Goal: Information Seeking & Learning: Learn about a topic

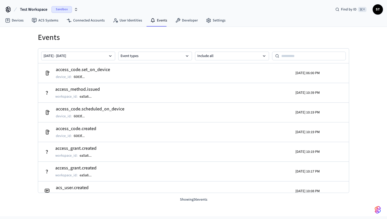
click at [93, 34] on h1 "Events" at bounding box center [193, 37] width 311 height 9
click at [50, 20] on link "ACS Systems" at bounding box center [45, 20] width 35 height 9
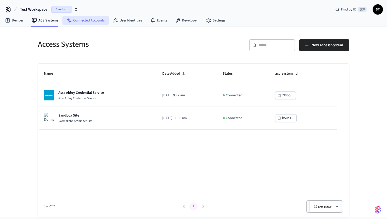
click at [85, 20] on link "Connected Accounts" at bounding box center [85, 20] width 46 height 9
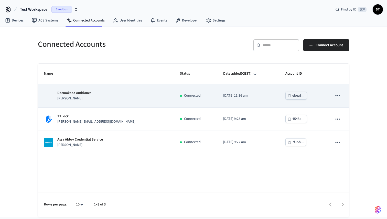
click at [293, 96] on div "ebea8..." at bounding box center [298, 96] width 12 height 6
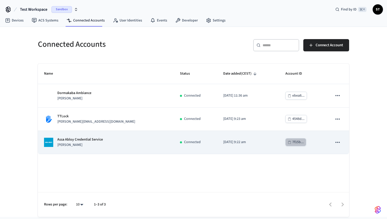
click at [292, 142] on div "7f15b..." at bounding box center [298, 142] width 12 height 6
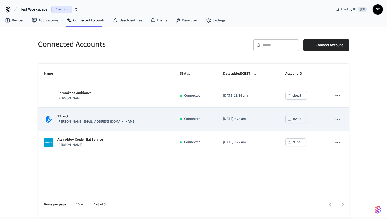
click at [292, 118] on div "4548d..." at bounding box center [298, 119] width 12 height 6
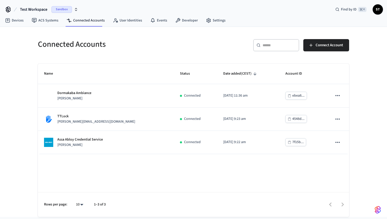
click at [72, 45] on h5 "Connected Accounts" at bounding box center [114, 44] width 152 height 10
copy div "Connected Accounts"
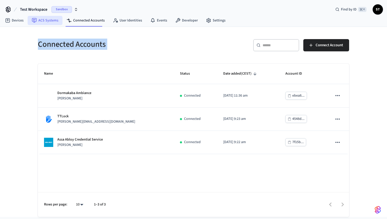
click at [44, 20] on link "ACS Systems" at bounding box center [45, 20] width 35 height 9
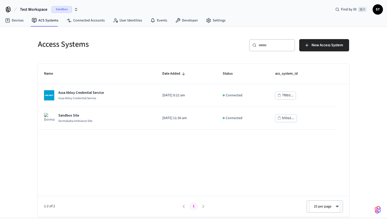
click at [80, 44] on h5 "Access Systems" at bounding box center [114, 44] width 152 height 10
copy div "Access Systems"
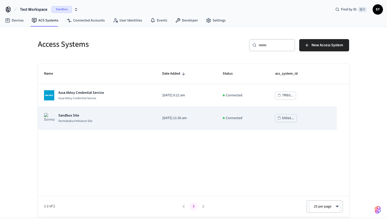
click at [98, 117] on div "Sandbox Site Dormakaba Ambiance Site" at bounding box center [97, 118] width 106 height 10
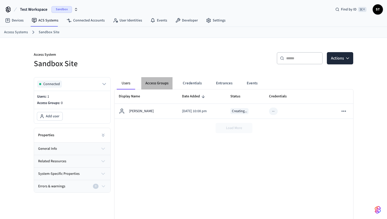
click at [165, 83] on button "Access Groups" at bounding box center [156, 83] width 31 height 12
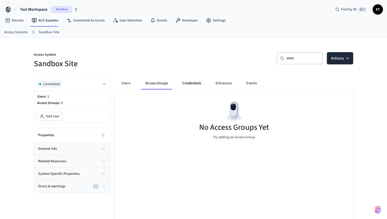
click at [193, 82] on button "Credentials" at bounding box center [191, 83] width 27 height 12
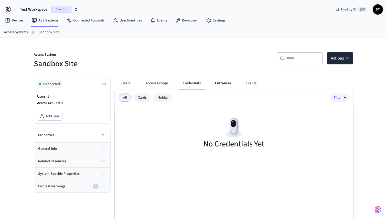
click at [217, 83] on button "Entrances" at bounding box center [223, 83] width 25 height 12
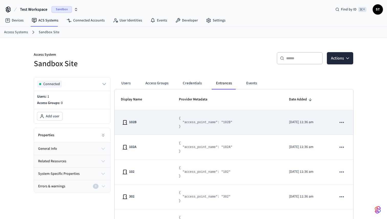
click at [343, 120] on icon "sticky table" at bounding box center [341, 122] width 7 height 7
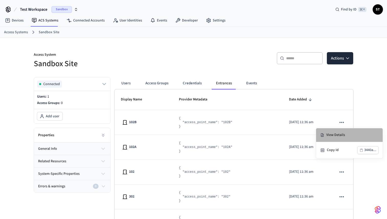
click at [342, 134] on li "View Details" at bounding box center [349, 135] width 66 height 14
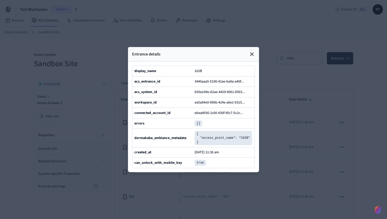
click at [251, 52] on icon at bounding box center [252, 54] width 6 height 6
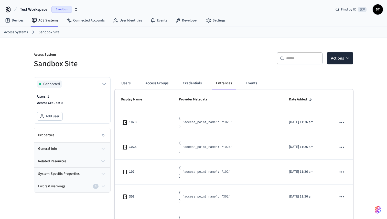
click at [80, 137] on div "Properties" at bounding box center [72, 135] width 76 height 15
click at [79, 148] on button "general info" at bounding box center [72, 149] width 76 height 12
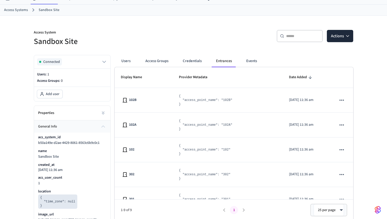
scroll to position [23, 0]
click at [53, 136] on p "acs_system_id" at bounding box center [49, 137] width 23 height 5
copy p "acs_system_id"
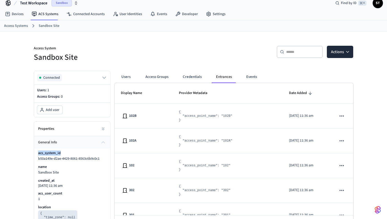
scroll to position [0, 0]
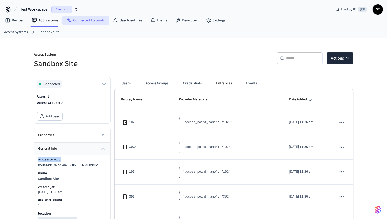
click at [76, 20] on link "Connected Accounts" at bounding box center [85, 20] width 46 height 9
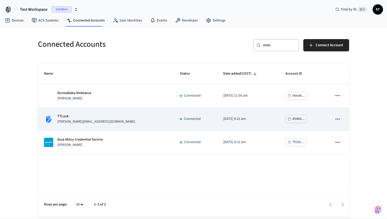
click at [293, 118] on div "4548d..." at bounding box center [298, 119] width 12 height 6
click at [333, 118] on button "sticky table" at bounding box center [337, 119] width 11 height 11
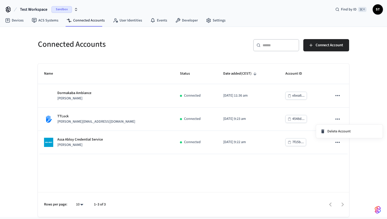
click at [322, 120] on div at bounding box center [193, 109] width 387 height 219
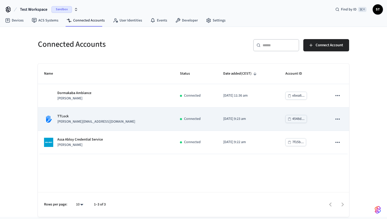
click at [75, 118] on p "TTLock" at bounding box center [96, 116] width 78 height 5
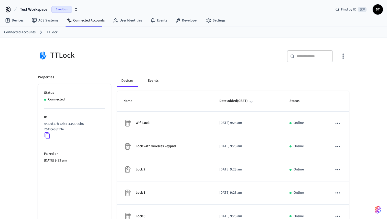
click at [155, 82] on button "Events" at bounding box center [152, 81] width 19 height 12
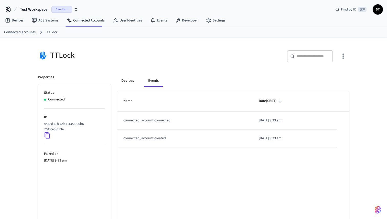
click at [130, 81] on button "Devices" at bounding box center [127, 81] width 21 height 12
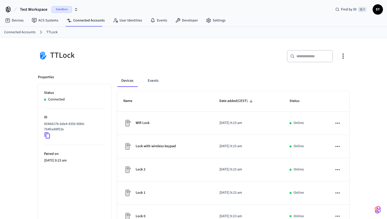
click at [75, 128] on p "4548d17b-6de4-4356-90b6-764fce88f53e" at bounding box center [73, 126] width 59 height 11
click at [153, 79] on button "Events" at bounding box center [152, 81] width 19 height 12
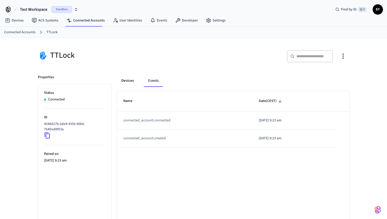
click at [130, 82] on button "Devices" at bounding box center [127, 81] width 21 height 12
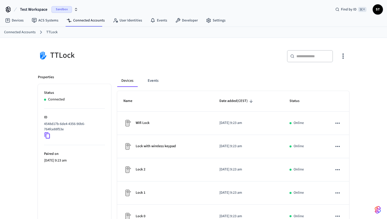
click at [62, 98] on p "Connected" at bounding box center [56, 99] width 17 height 5
click at [52, 20] on link "ACS Systems" at bounding box center [45, 20] width 35 height 9
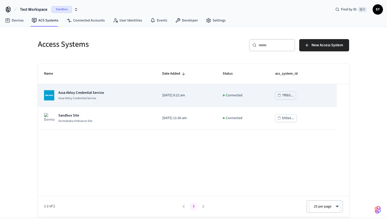
click at [87, 97] on p "Assa Abloy Credential Service" at bounding box center [81, 98] width 46 height 4
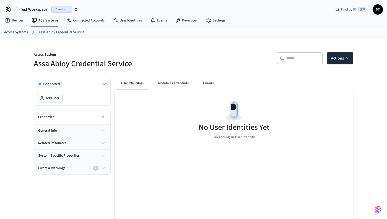
click at [80, 128] on button "general info" at bounding box center [72, 131] width 76 height 12
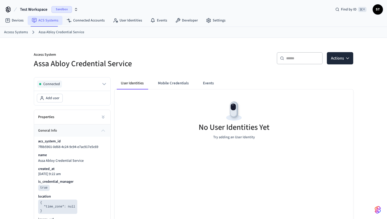
click at [46, 20] on link "ACS Systems" at bounding box center [45, 20] width 35 height 9
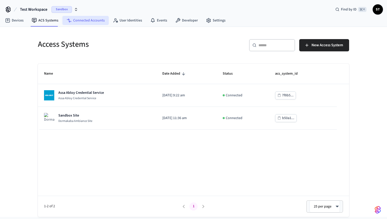
click at [83, 20] on link "Connected Accounts" at bounding box center [85, 20] width 46 height 9
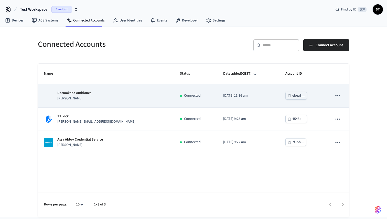
click at [123, 91] on div "Dormakaba Ambiance jane" at bounding box center [106, 96] width 124 height 11
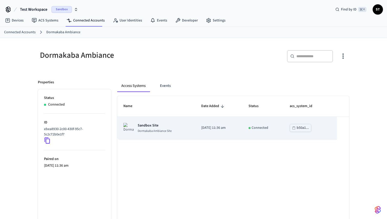
click at [161, 128] on p "Sandbox Site" at bounding box center [155, 125] width 34 height 5
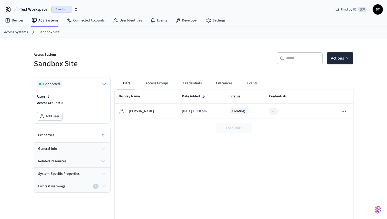
click at [87, 137] on div "Properties" at bounding box center [72, 135] width 76 height 15
click at [106, 136] on button at bounding box center [103, 135] width 10 height 10
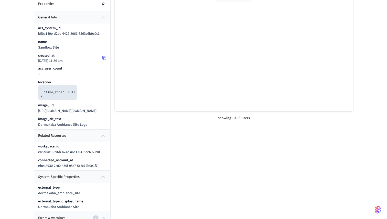
scroll to position [132, 0]
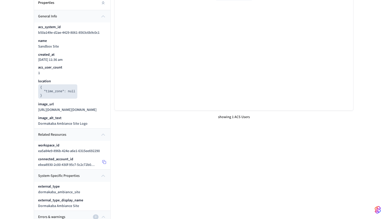
click at [89, 168] on span "ebea8930-2c00-430f-95c7-5c2c72b0e1f7" at bounding box center [67, 164] width 59 height 5
click at [104, 164] on icon at bounding box center [104, 162] width 4 height 4
click at [160, 127] on div "Users Access Groups Credentials Entrances Events Display Name Date Added Status…" at bounding box center [231, 89] width 242 height 296
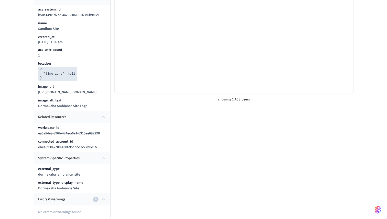
scroll to position [0, 0]
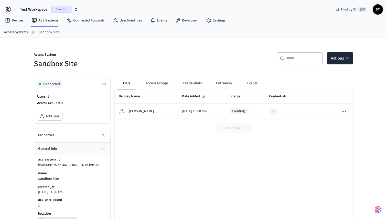
click at [161, 82] on button "Access Groups" at bounding box center [156, 83] width 31 height 12
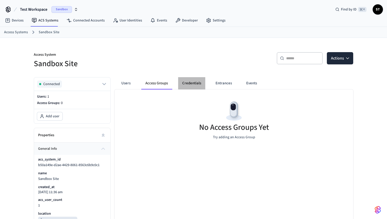
click at [197, 80] on button "Credentials" at bounding box center [191, 83] width 27 height 12
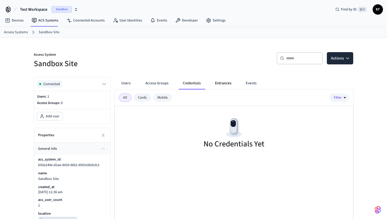
click at [218, 83] on button "Entrances" at bounding box center [223, 83] width 25 height 12
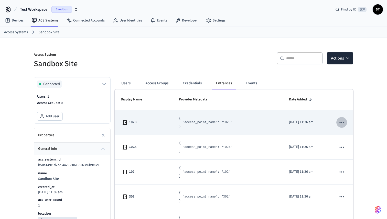
click at [343, 121] on icon "sticky table" at bounding box center [341, 122] width 7 height 7
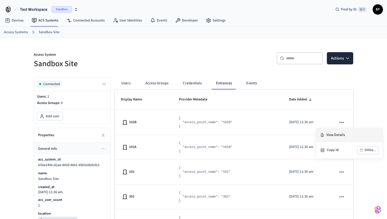
click at [338, 133] on li "View Details" at bounding box center [349, 135] width 66 height 14
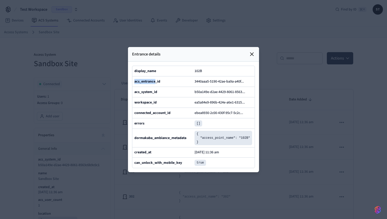
drag, startPoint x: 155, startPoint y: 82, endPoint x: 134, endPoint y: 82, distance: 21.5
click at [134, 82] on div "acs_entrance_id 3440aaa5-5190-42ae-ba9a-a40f ..." at bounding box center [193, 81] width 122 height 10
copy b "acs_entrance"
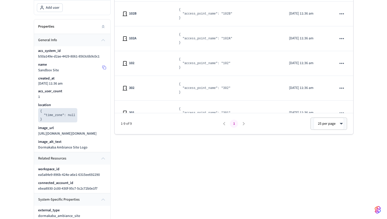
scroll to position [116, 0]
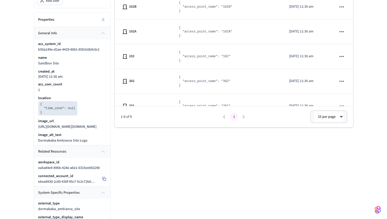
click at [104, 181] on icon at bounding box center [104, 179] width 4 height 4
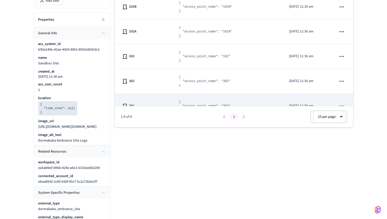
scroll to position [0, 0]
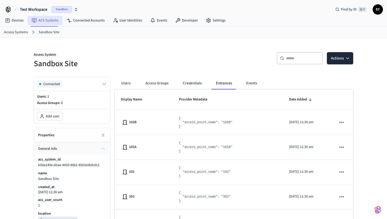
click at [48, 19] on link "ACS Systems" at bounding box center [45, 20] width 35 height 9
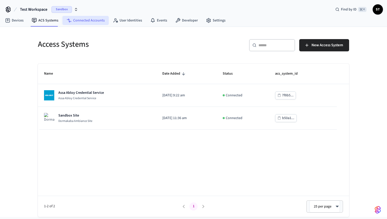
click at [79, 22] on link "Connected Accounts" at bounding box center [85, 20] width 46 height 9
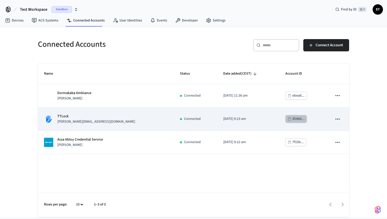
click at [292, 120] on div "4548d..." at bounding box center [298, 119] width 12 height 6
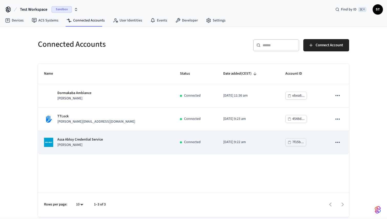
click at [292, 143] on div "7f15b..." at bounding box center [298, 142] width 12 height 6
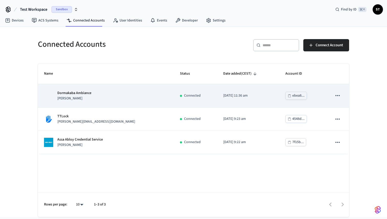
click at [292, 97] on div "ebea8..." at bounding box center [298, 96] width 12 height 6
click at [70, 95] on p "Dormakaba Ambiance" at bounding box center [74, 93] width 34 height 5
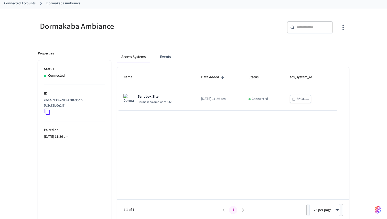
scroll to position [30, 0]
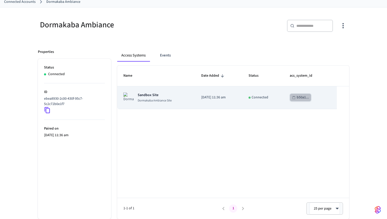
click at [305, 98] on div "b50a1..." at bounding box center [302, 97] width 12 height 6
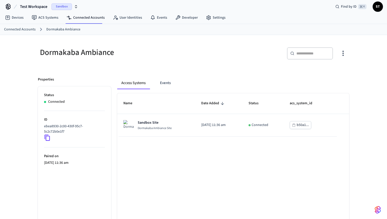
scroll to position [0, 0]
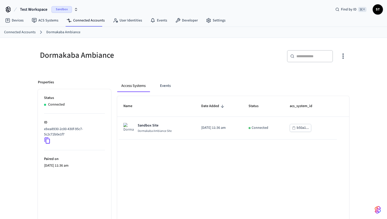
drag, startPoint x: 150, startPoint y: 86, endPoint x: 119, endPoint y: 88, distance: 30.7
click at [119, 88] on button "Access Systems" at bounding box center [133, 86] width 32 height 12
drag, startPoint x: 108, startPoint y: 82, endPoint x: 141, endPoint y: 84, distance: 33.5
click at [141, 84] on div "Properties Status Connected ID ebea8930-2c00-430f-95c7-5c2c72b0e1f7 Paired on 2…" at bounding box center [190, 162] width 317 height 176
click at [103, 79] on div "Properties Status Connected ID ebea8930-2c00-430f-95c7-5c2c72b0e1f7 Paired on 2…" at bounding box center [71, 162] width 79 height 176
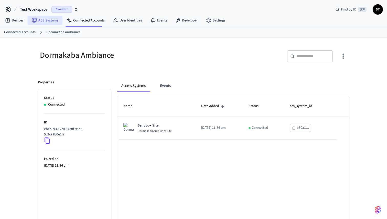
click at [47, 21] on link "ACS Systems" at bounding box center [45, 20] width 35 height 9
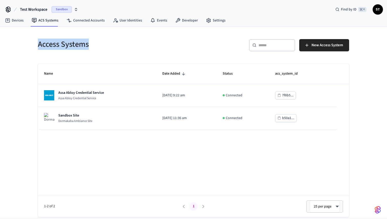
drag, startPoint x: 94, startPoint y: 46, endPoint x: 37, endPoint y: 45, distance: 56.8
click at [37, 45] on div "Access Systems" at bounding box center [111, 44] width 159 height 23
copy h5 "Access Systems"
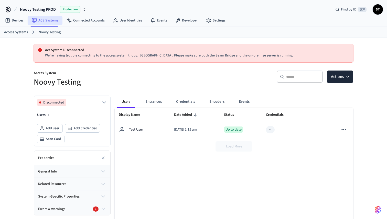
click at [48, 19] on link "ACS Systems" at bounding box center [45, 20] width 35 height 9
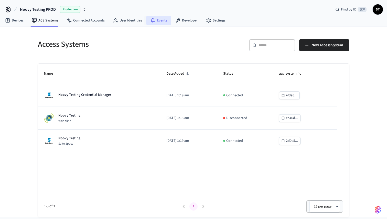
click at [156, 18] on link "Events" at bounding box center [158, 20] width 25 height 9
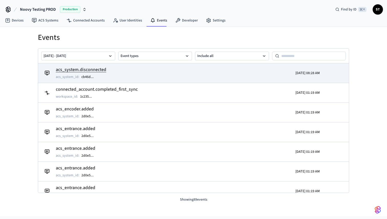
click at [91, 68] on h2 "acs_system.disconnected" at bounding box center [81, 69] width 50 height 7
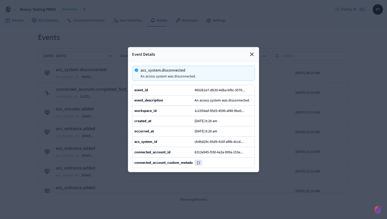
click at [251, 54] on icon at bounding box center [251, 54] width 3 height 3
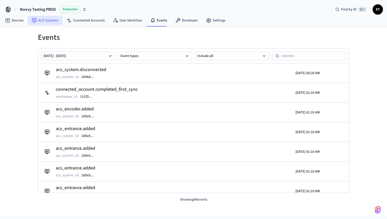
click at [48, 21] on link "ACS Systems" at bounding box center [45, 20] width 35 height 9
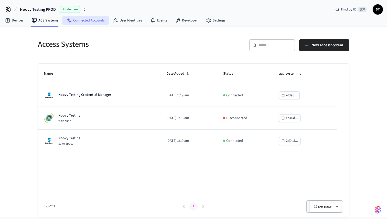
click at [79, 20] on link "Connected Accounts" at bounding box center [85, 20] width 46 height 9
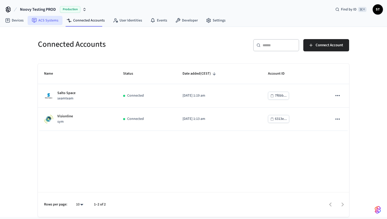
click at [48, 21] on link "ACS Systems" at bounding box center [45, 20] width 35 height 9
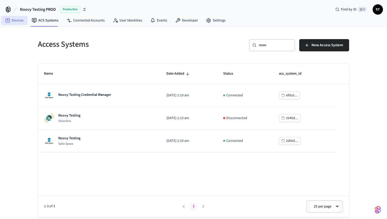
click at [15, 21] on link "Devices" at bounding box center [14, 20] width 27 height 9
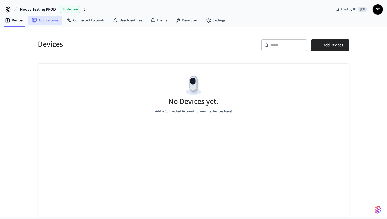
click at [41, 20] on link "ACS Systems" at bounding box center [45, 20] width 35 height 9
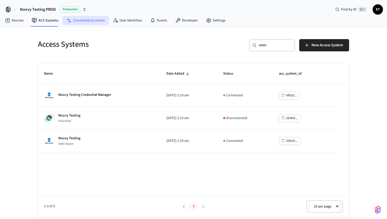
click at [83, 22] on link "Connected Accounts" at bounding box center [85, 20] width 46 height 9
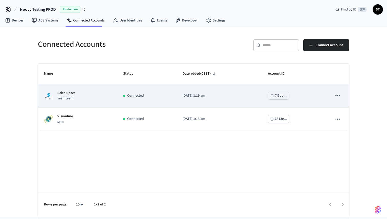
click at [86, 101] on div "Salto Space seamteam" at bounding box center [77, 96] width 67 height 11
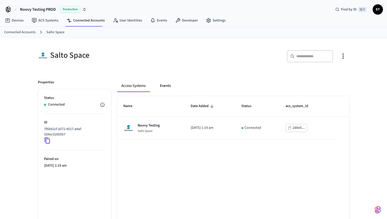
click at [165, 86] on button "Events" at bounding box center [165, 86] width 19 height 12
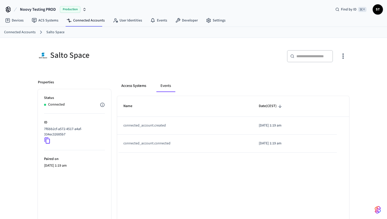
click at [134, 87] on button "Access Systems" at bounding box center [133, 86] width 33 height 12
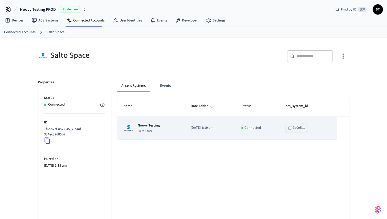
click at [174, 117] on td "Noovy Testing Salto Space" at bounding box center [150, 128] width 67 height 23
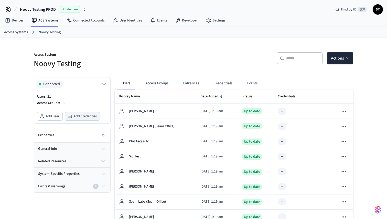
click at [84, 117] on span "Add Credential" at bounding box center [85, 116] width 23 height 5
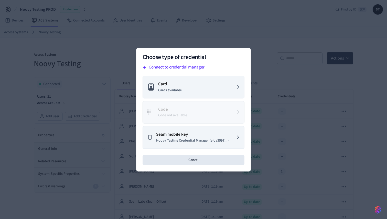
click at [118, 54] on div at bounding box center [193, 109] width 387 height 219
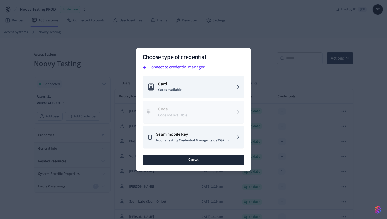
click at [187, 160] on button "Cancel" at bounding box center [193, 160] width 102 height 10
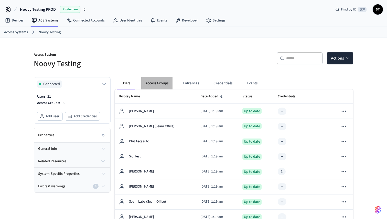
click at [157, 84] on button "Access Groups" at bounding box center [156, 83] width 31 height 12
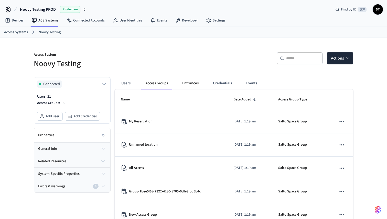
click at [195, 85] on button "Entrances" at bounding box center [190, 83] width 25 height 12
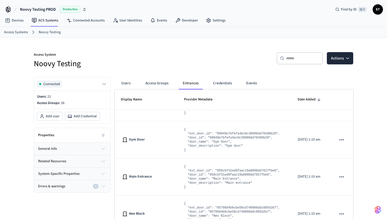
scroll to position [334, 0]
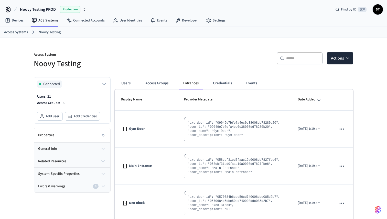
click at [220, 80] on button "Credentials" at bounding box center [222, 83] width 27 height 12
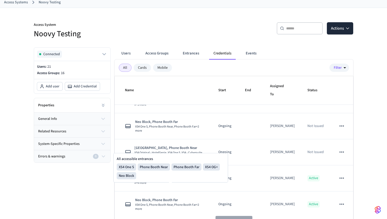
scroll to position [0, 0]
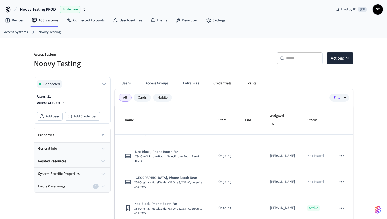
click at [252, 81] on button "Events" at bounding box center [250, 83] width 19 height 12
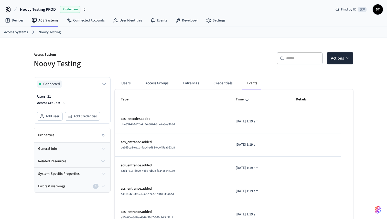
click at [176, 116] on p "acs_encoder.added" at bounding box center [172, 118] width 103 height 5
click at [51, 33] on link "Noovy Testing" at bounding box center [50, 32] width 22 height 5
click at [50, 19] on link "ACS Systems" at bounding box center [45, 20] width 35 height 9
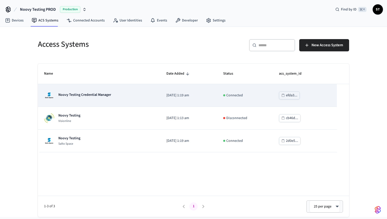
click at [121, 98] on div "Noovy Testing Credential Manager" at bounding box center [99, 95] width 110 height 10
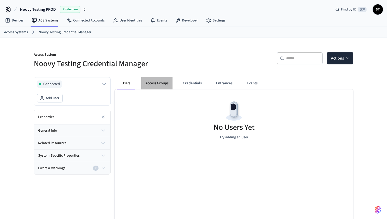
click at [156, 83] on button "Access Groups" at bounding box center [156, 83] width 31 height 12
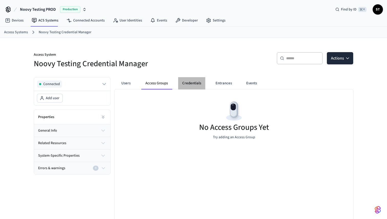
click at [181, 84] on button "Credentials" at bounding box center [191, 83] width 27 height 12
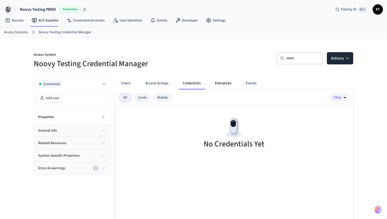
click at [214, 84] on button "Entrances" at bounding box center [223, 83] width 25 height 12
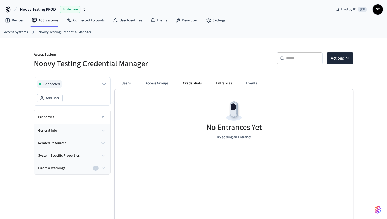
click at [190, 81] on button "Credentials" at bounding box center [192, 83] width 27 height 12
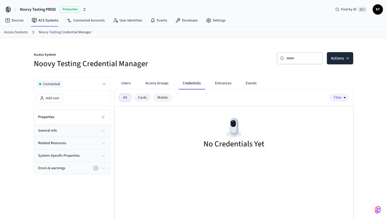
click at [160, 97] on div "Mobile" at bounding box center [162, 98] width 19 height 8
click at [140, 97] on div "Cards" at bounding box center [142, 98] width 17 height 8
click at [123, 97] on div "All" at bounding box center [125, 98] width 13 height 8
click at [157, 84] on button "Access Groups" at bounding box center [156, 83] width 31 height 12
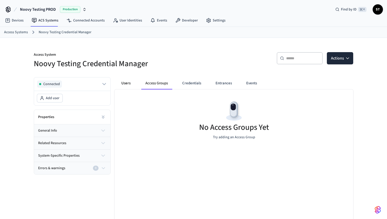
click at [126, 84] on button "Users" at bounding box center [126, 83] width 18 height 12
click at [221, 84] on button "Entrances" at bounding box center [224, 83] width 25 height 12
click at [250, 85] on button "Events" at bounding box center [251, 83] width 19 height 12
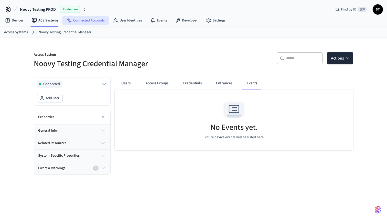
click at [93, 20] on link "Connected Accounts" at bounding box center [85, 20] width 46 height 9
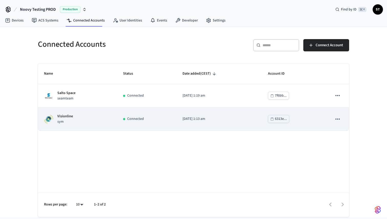
click at [69, 116] on p "Visionline" at bounding box center [65, 116] width 16 height 5
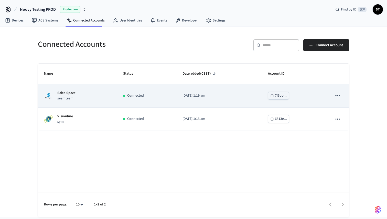
click at [87, 96] on div "Salto Space seamteam" at bounding box center [77, 96] width 67 height 11
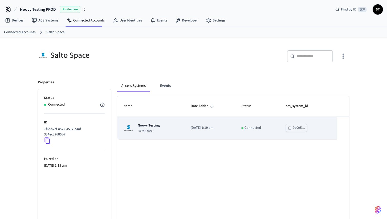
click at [160, 129] on div "Noovy Testing Salto Space" at bounding box center [150, 128] width 55 height 10
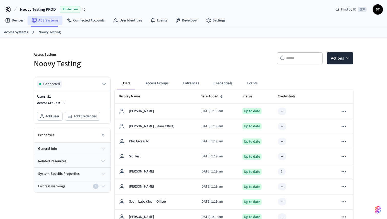
click at [46, 19] on link "ACS Systems" at bounding box center [45, 20] width 35 height 9
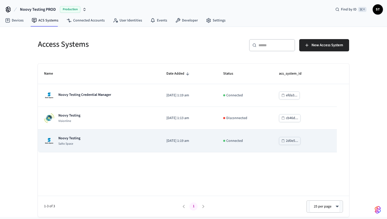
click at [96, 145] on div "Noovy Testing Salto Space" at bounding box center [99, 141] width 110 height 10
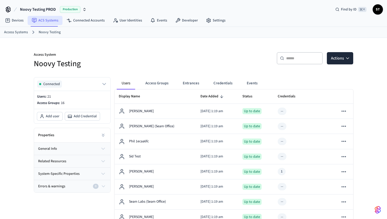
click at [45, 20] on link "ACS Systems" at bounding box center [45, 20] width 35 height 9
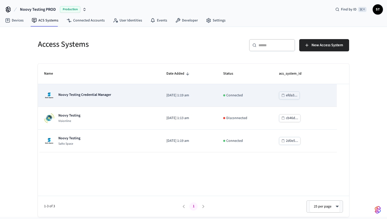
click at [70, 95] on p "Noovy Testing Credential Manager" at bounding box center [84, 94] width 53 height 5
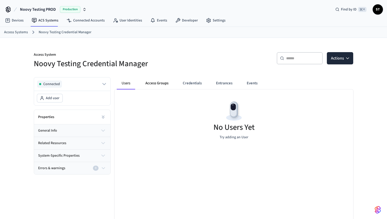
click at [151, 84] on button "Access Groups" at bounding box center [156, 83] width 31 height 12
click at [187, 85] on button "Credentials" at bounding box center [191, 83] width 27 height 12
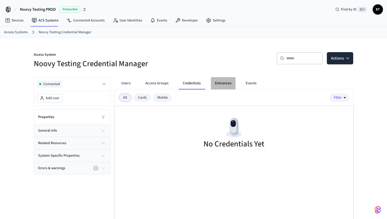
click at [222, 84] on button "Entrances" at bounding box center [223, 83] width 25 height 12
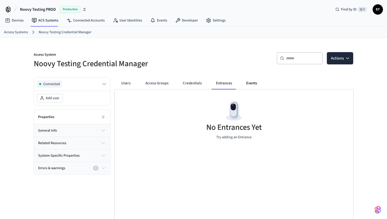
click at [250, 86] on button "Events" at bounding box center [251, 83] width 19 height 12
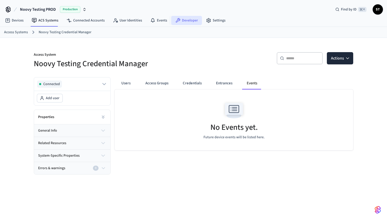
click at [182, 20] on link "Developer" at bounding box center [186, 20] width 31 height 9
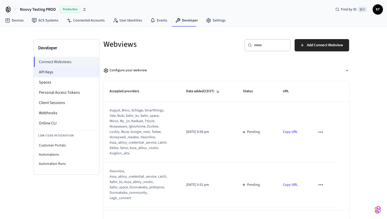
click at [53, 73] on li "API Keys" at bounding box center [66, 72] width 65 height 10
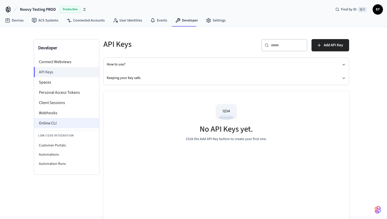
click at [52, 123] on li "Online CLI" at bounding box center [66, 123] width 65 height 10
click at [55, 72] on li "API Keys" at bounding box center [66, 72] width 65 height 10
